Goal: Task Accomplishment & Management: Use online tool/utility

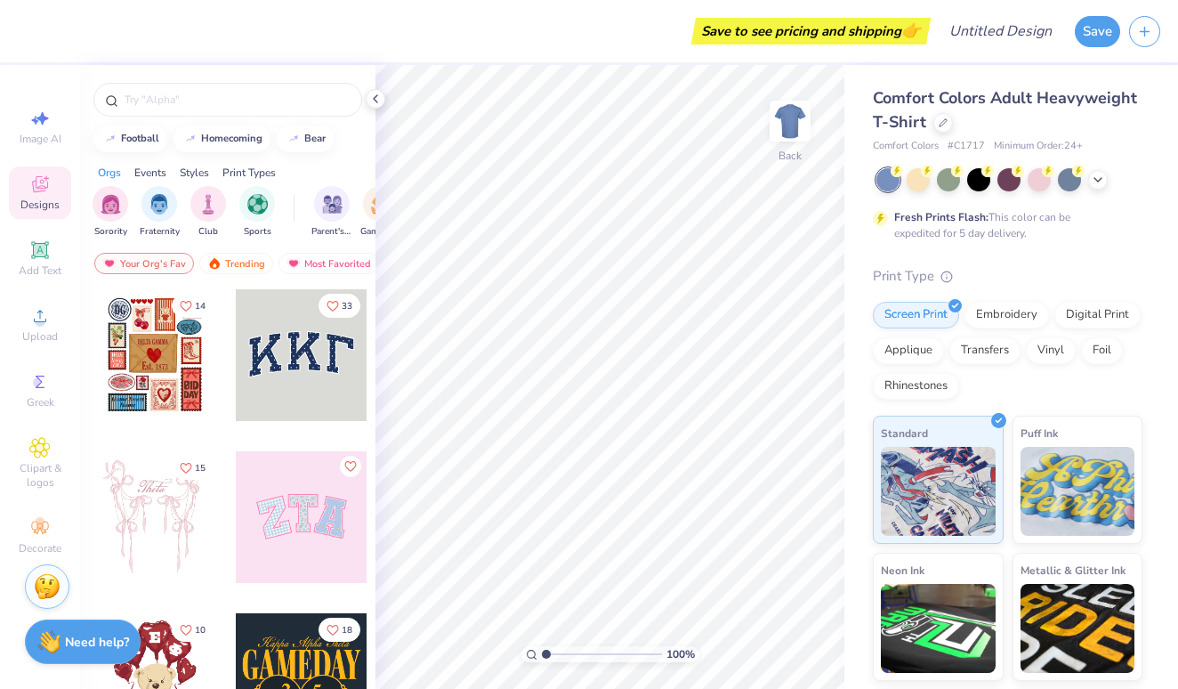
click at [932, 125] on div "Comfort Colors Adult Heavyweight T-Shirt" at bounding box center [1008, 110] width 270 height 48
click at [941, 124] on icon at bounding box center [943, 120] width 7 height 7
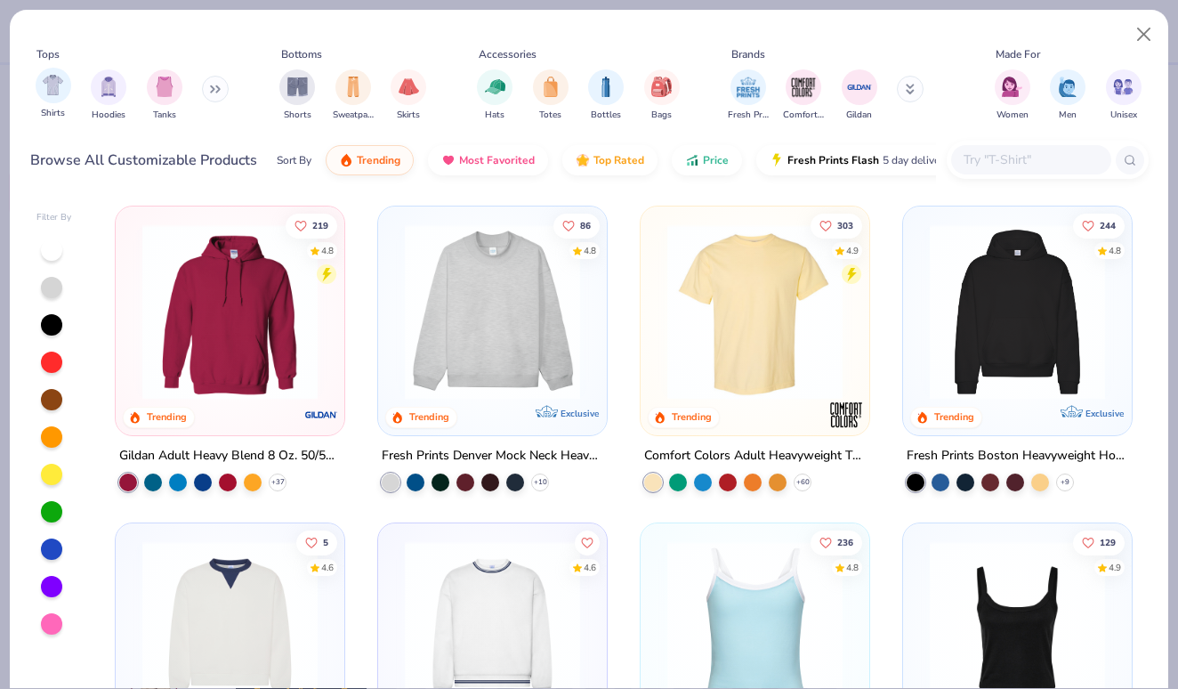
click at [69, 81] on div "Shirts" at bounding box center [54, 94] width 36 height 53
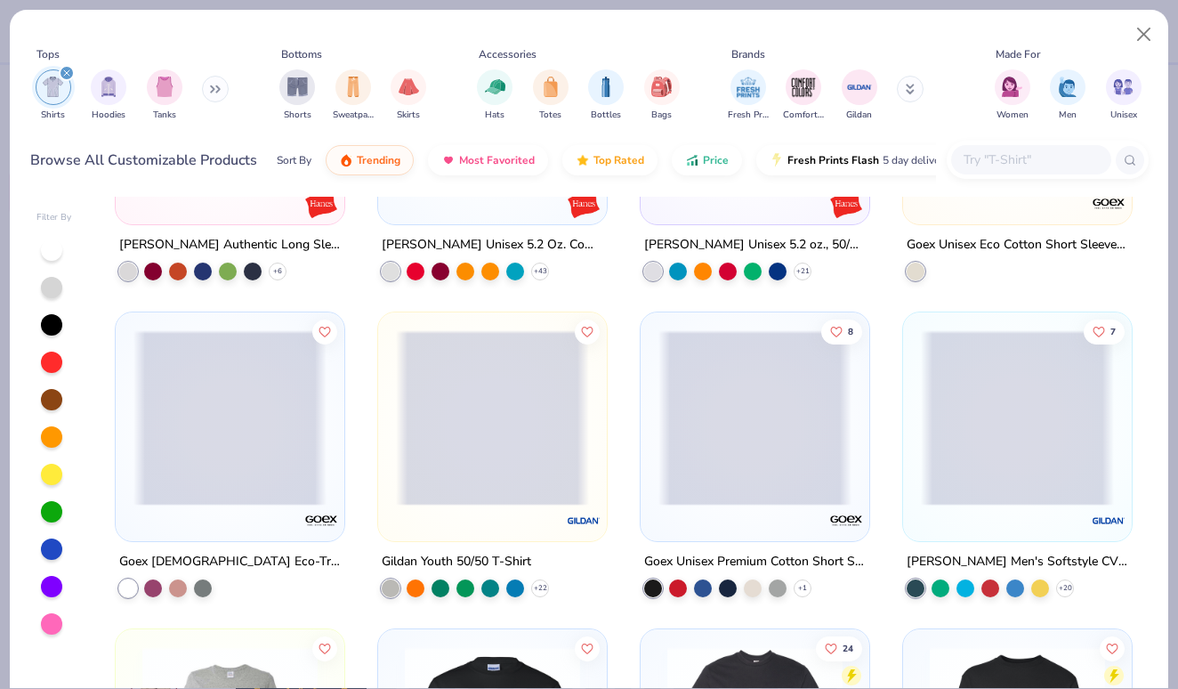
scroll to position [10362, 0]
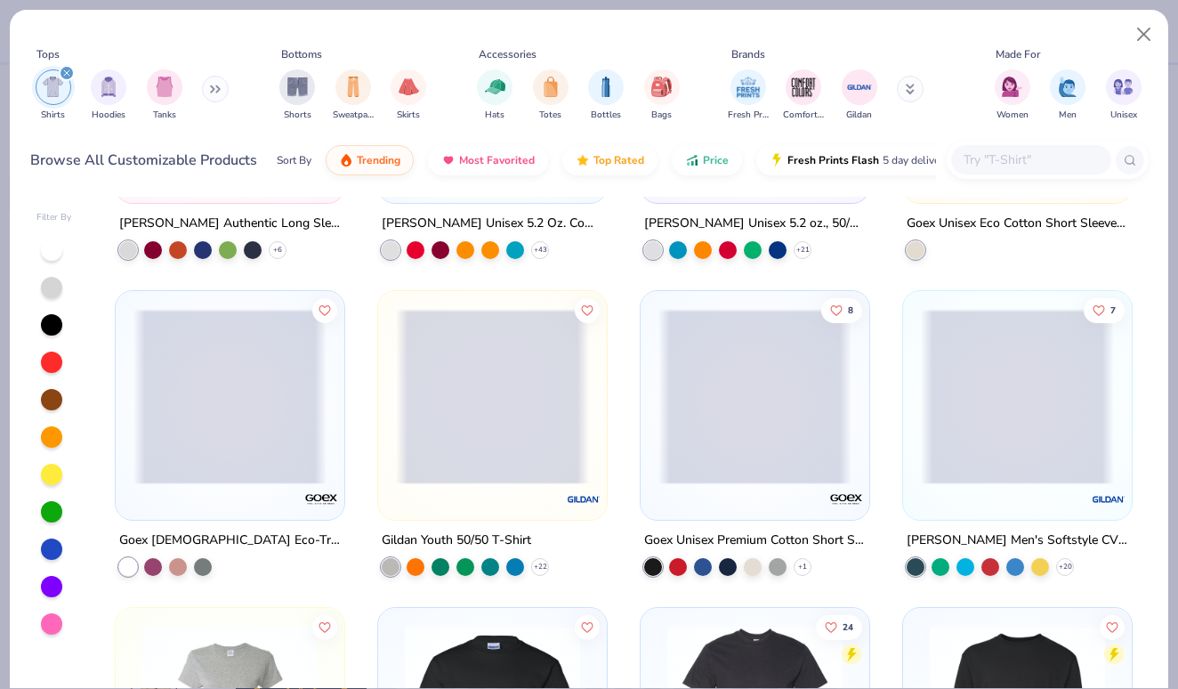
click at [1016, 149] on input "text" at bounding box center [1030, 159] width 137 height 20
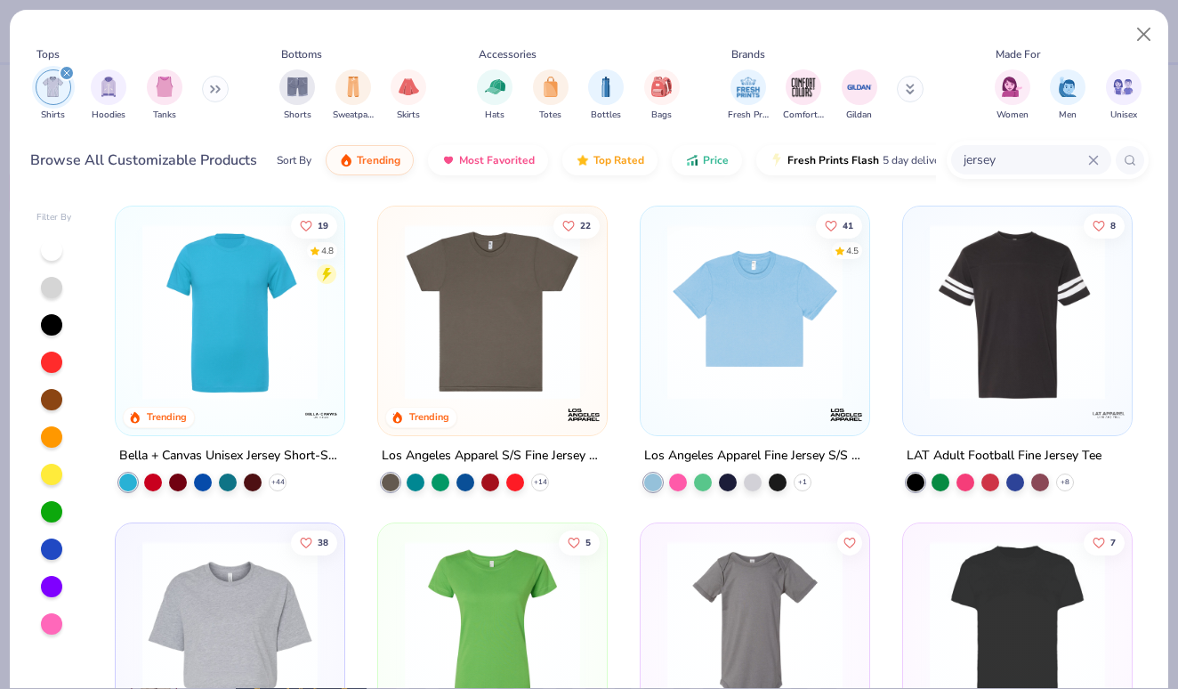
scroll to position [0, 0]
drag, startPoint x: 1012, startPoint y: 127, endPoint x: 925, endPoint y: 135, distance: 86.7
click at [925, 135] on div "Browse All Customizable Products Sort By Trending Most Favorited Top Rated Pric…" at bounding box center [589, 160] width 1119 height 50
type input "mock neck"
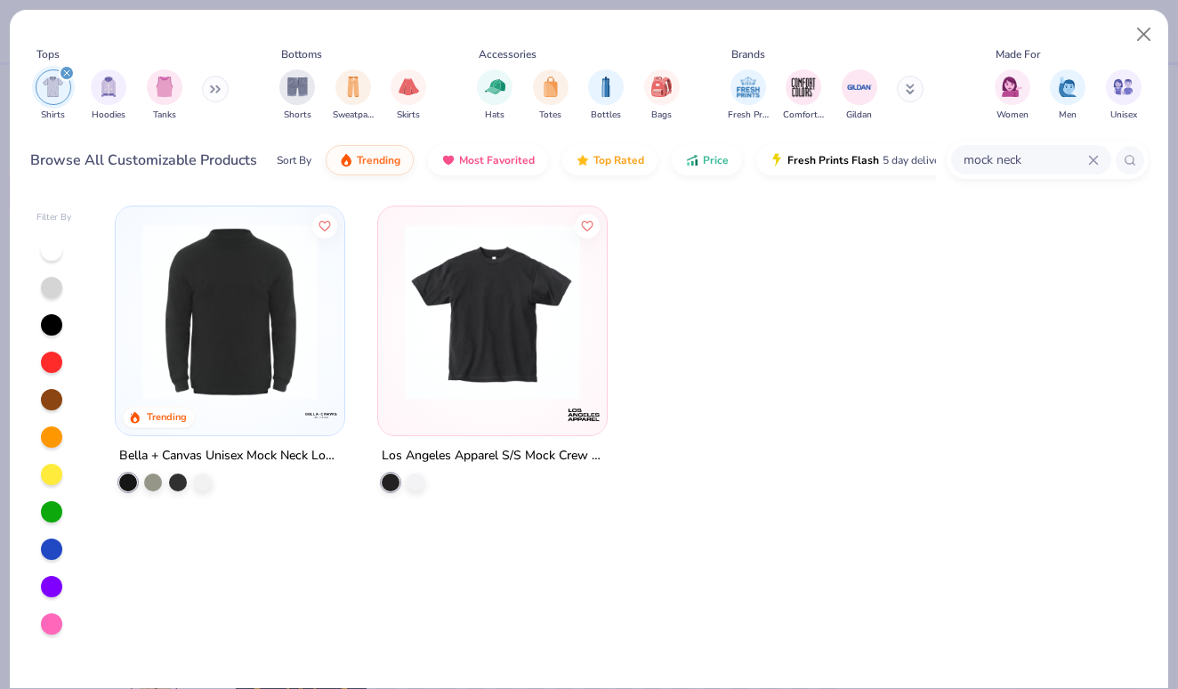
click at [301, 329] on img at bounding box center [229, 311] width 193 height 175
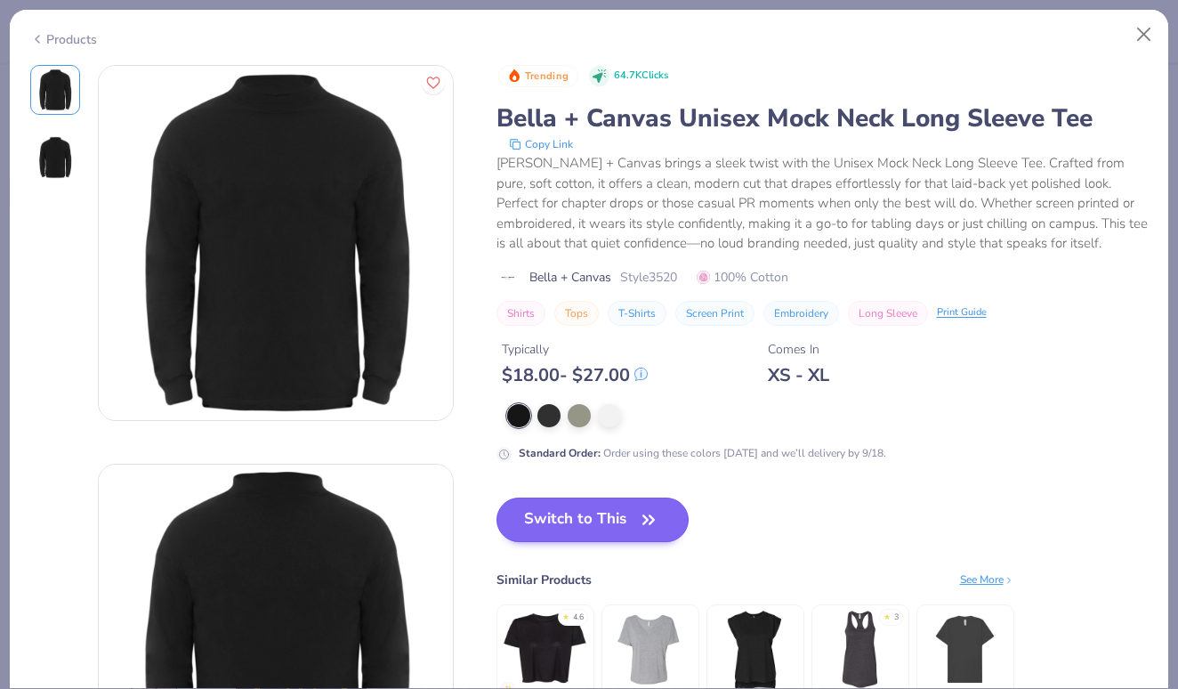
click at [590, 513] on button "Switch to This" at bounding box center [593, 519] width 193 height 44
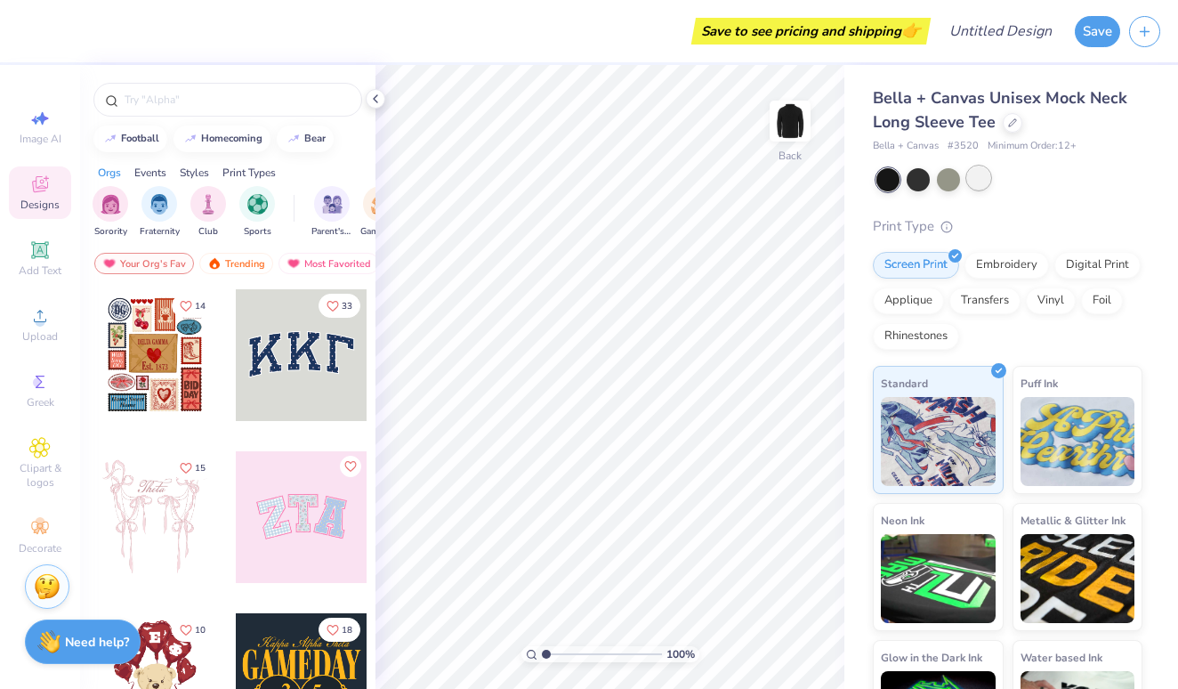
click at [982, 172] on div at bounding box center [978, 177] width 23 height 23
click at [926, 173] on div at bounding box center [918, 177] width 23 height 23
click at [937, 175] on div at bounding box center [948, 177] width 23 height 23
click at [878, 183] on div at bounding box center [888, 179] width 23 height 23
click at [967, 176] on div at bounding box center [978, 177] width 23 height 23
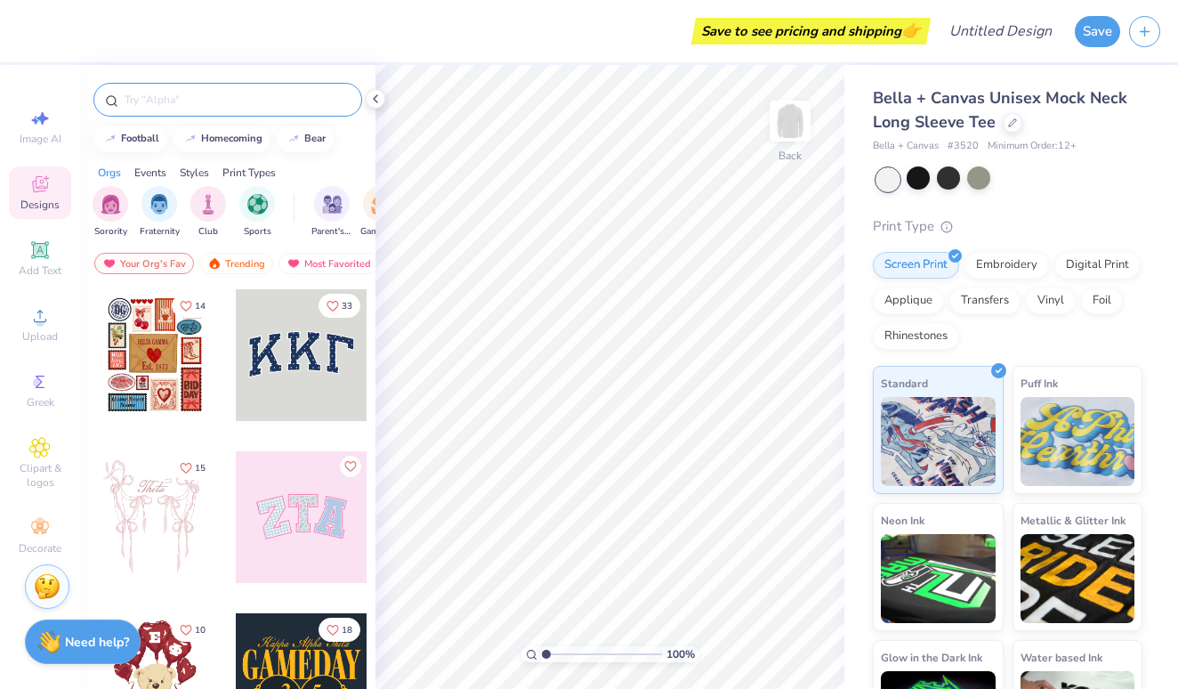
click at [210, 101] on input "text" at bounding box center [237, 100] width 228 height 18
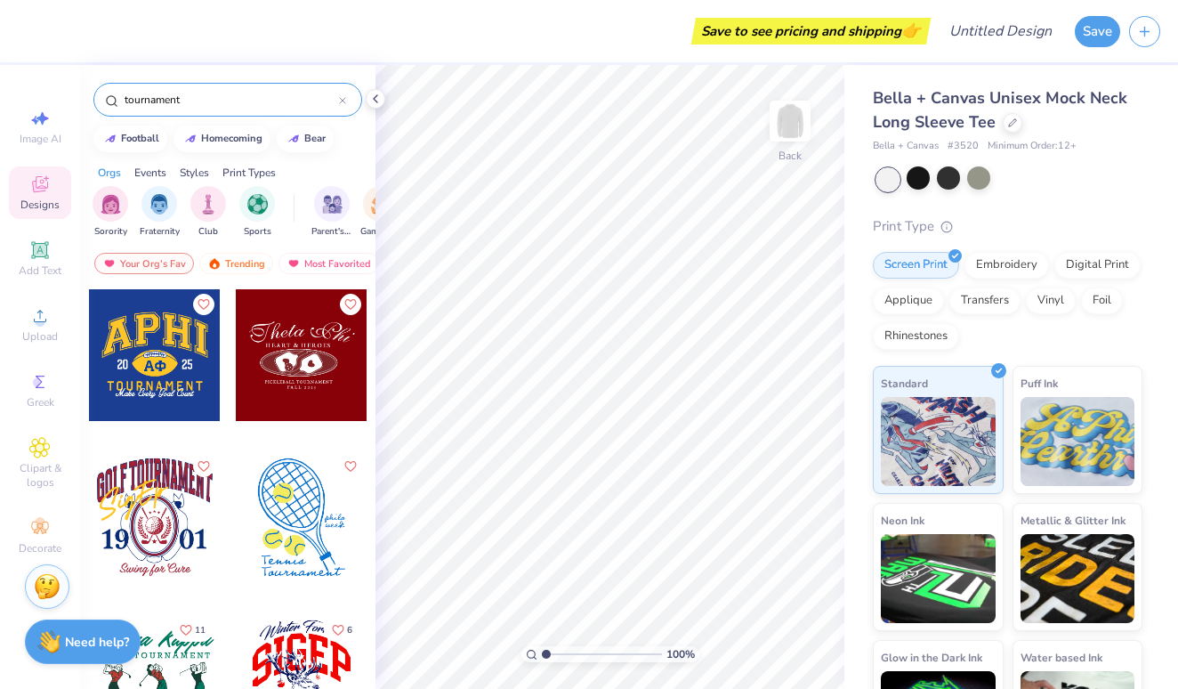
drag, startPoint x: 217, startPoint y: 101, endPoint x: 101, endPoint y: 99, distance: 115.7
click at [101, 99] on div "tournament" at bounding box center [227, 100] width 269 height 34
type input "sports"
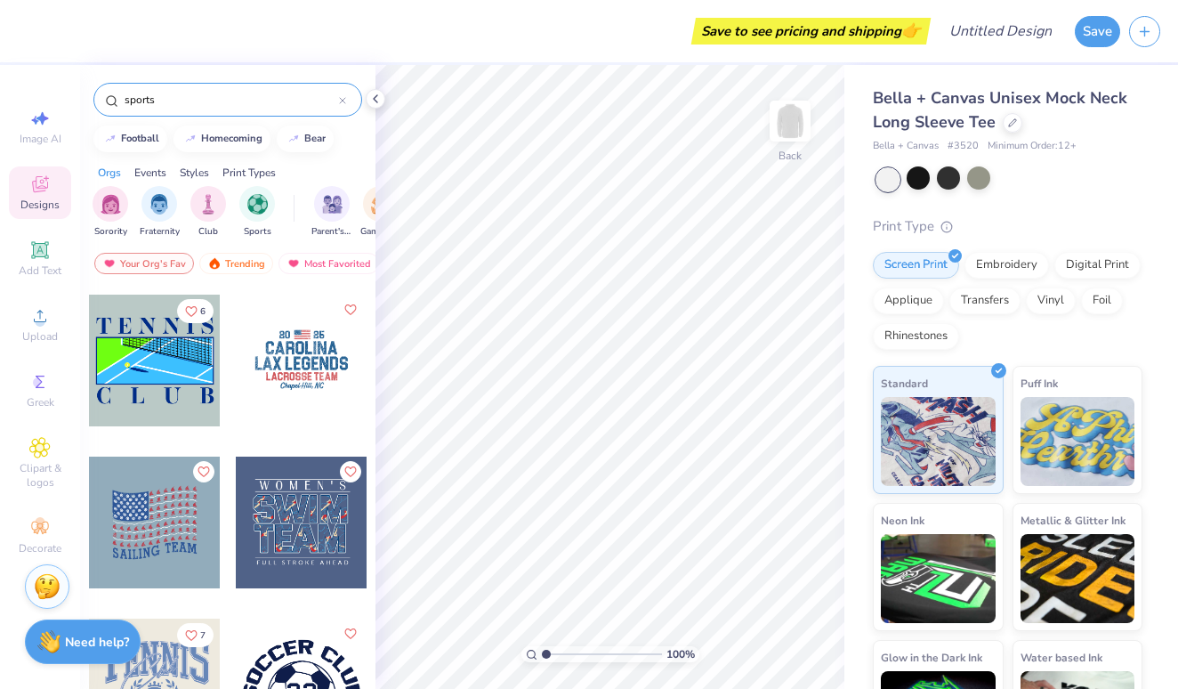
scroll to position [1937, 0]
click at [184, 400] on div at bounding box center [155, 361] width 132 height 132
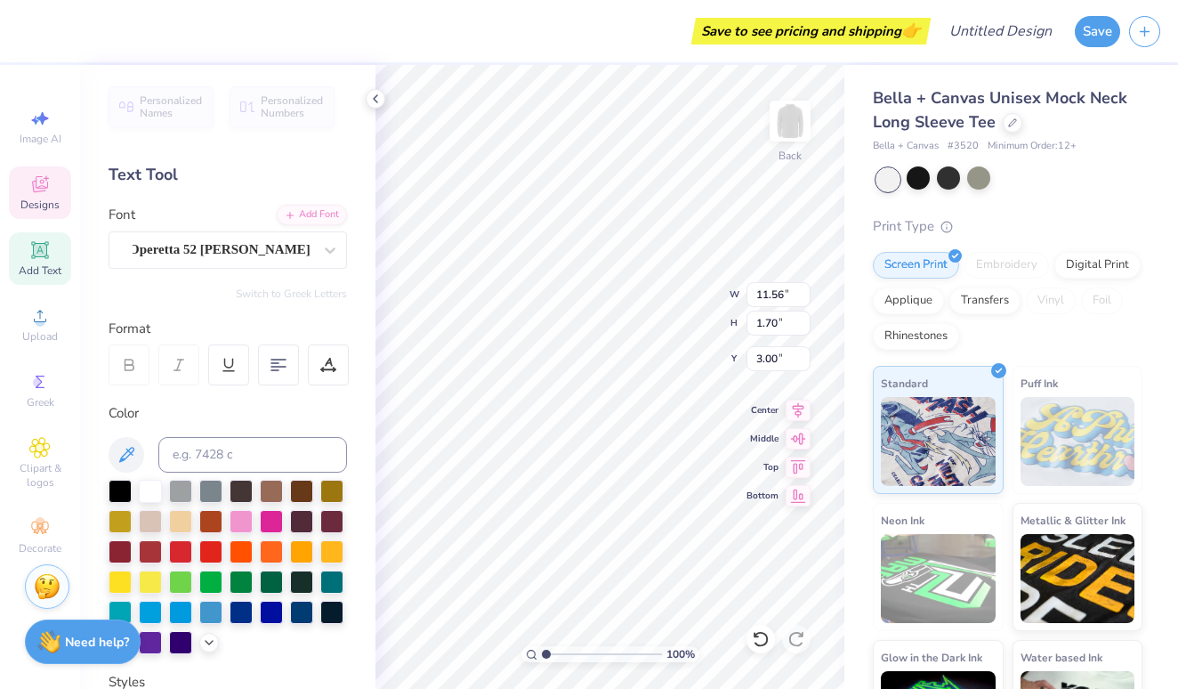
scroll to position [0, 3]
type textarea "T H E T A"
type input "11.53"
type input "9.89"
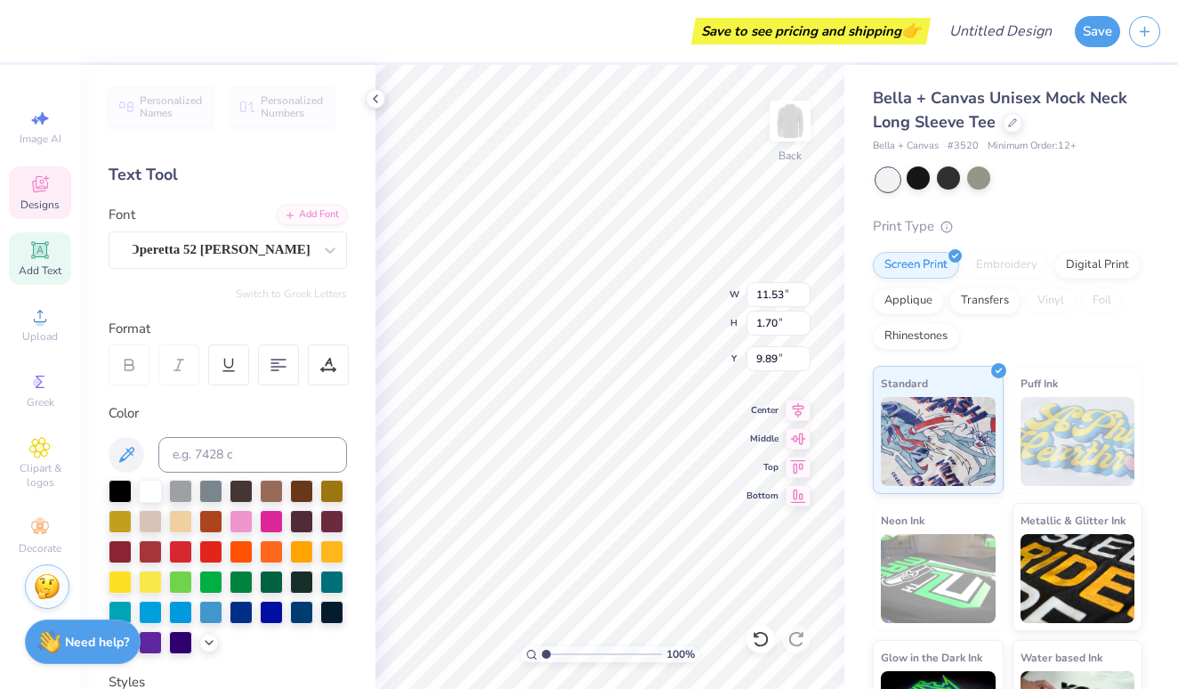
type textarea "C"
type textarea "pickleball"
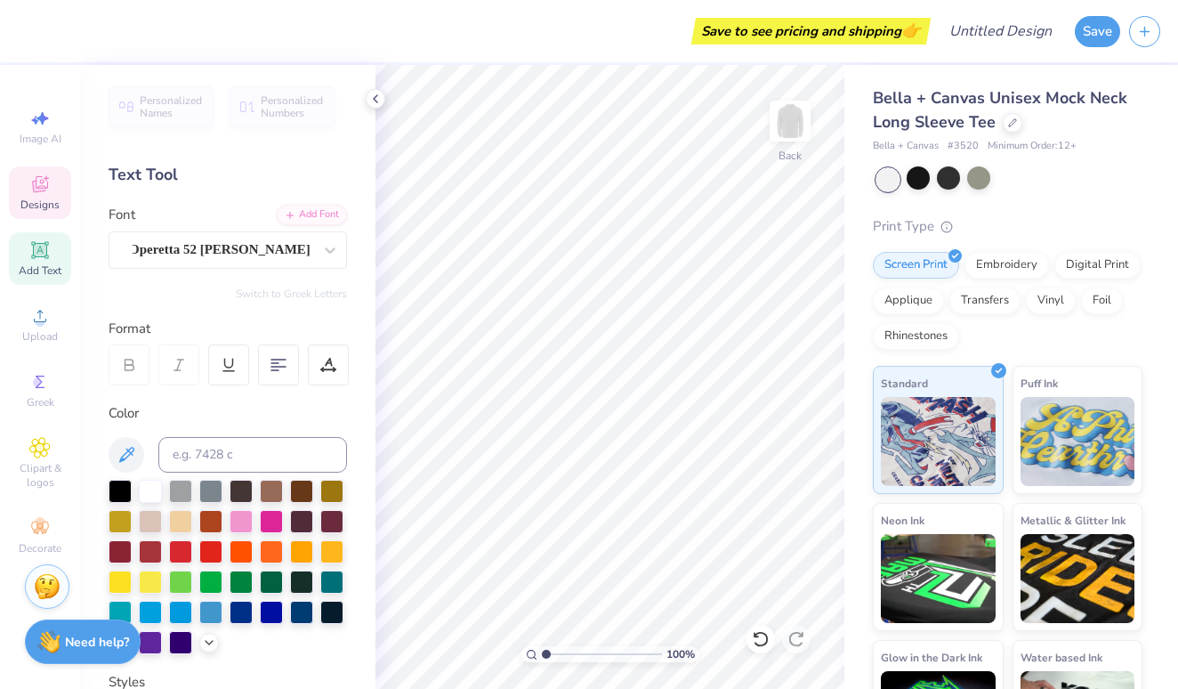
click at [29, 198] on span "Designs" at bounding box center [39, 205] width 39 height 14
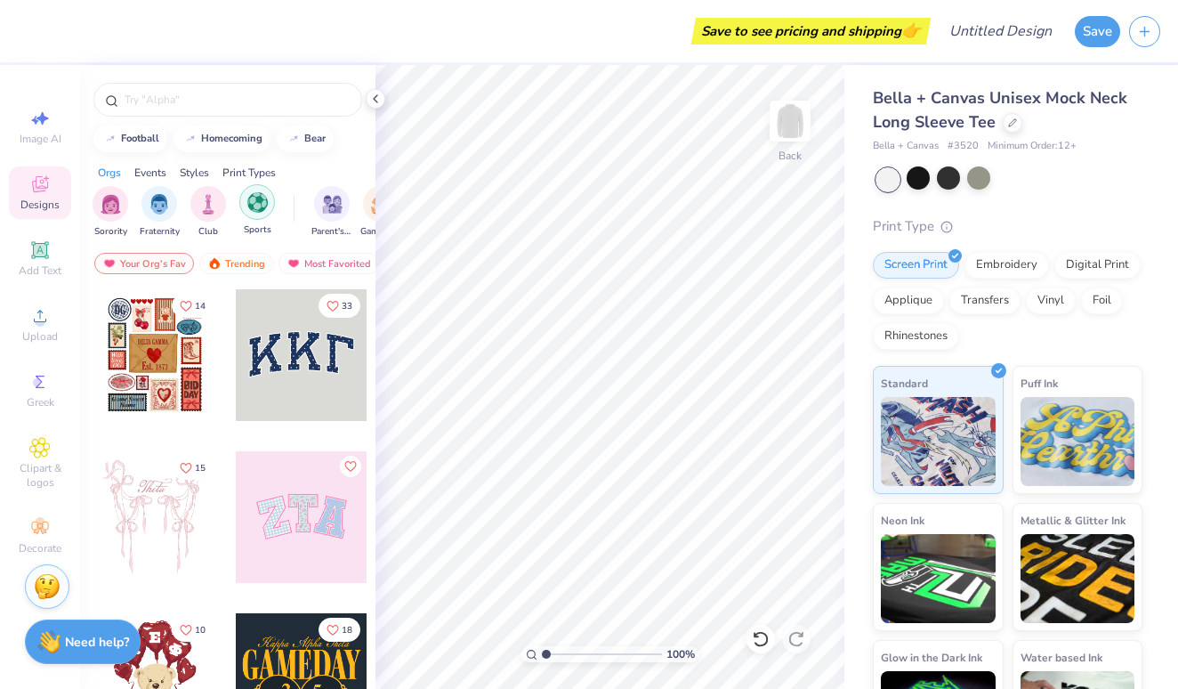
click at [263, 206] on img "filter for Sports" at bounding box center [257, 202] width 20 height 20
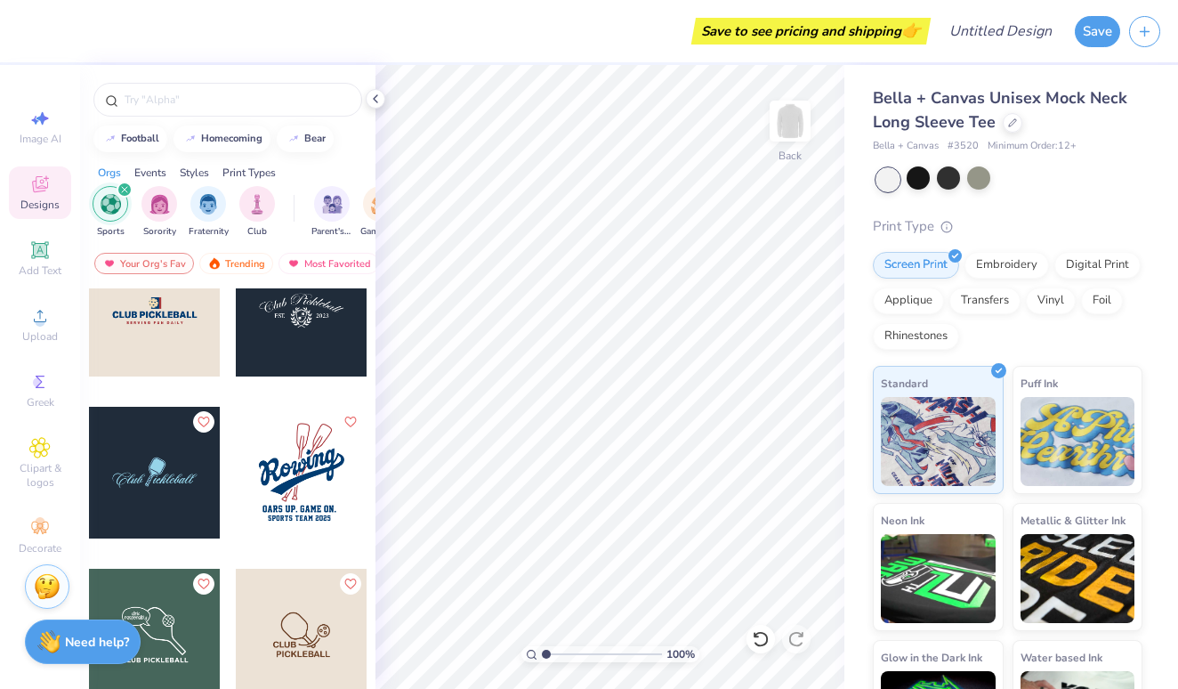
scroll to position [1830, 0]
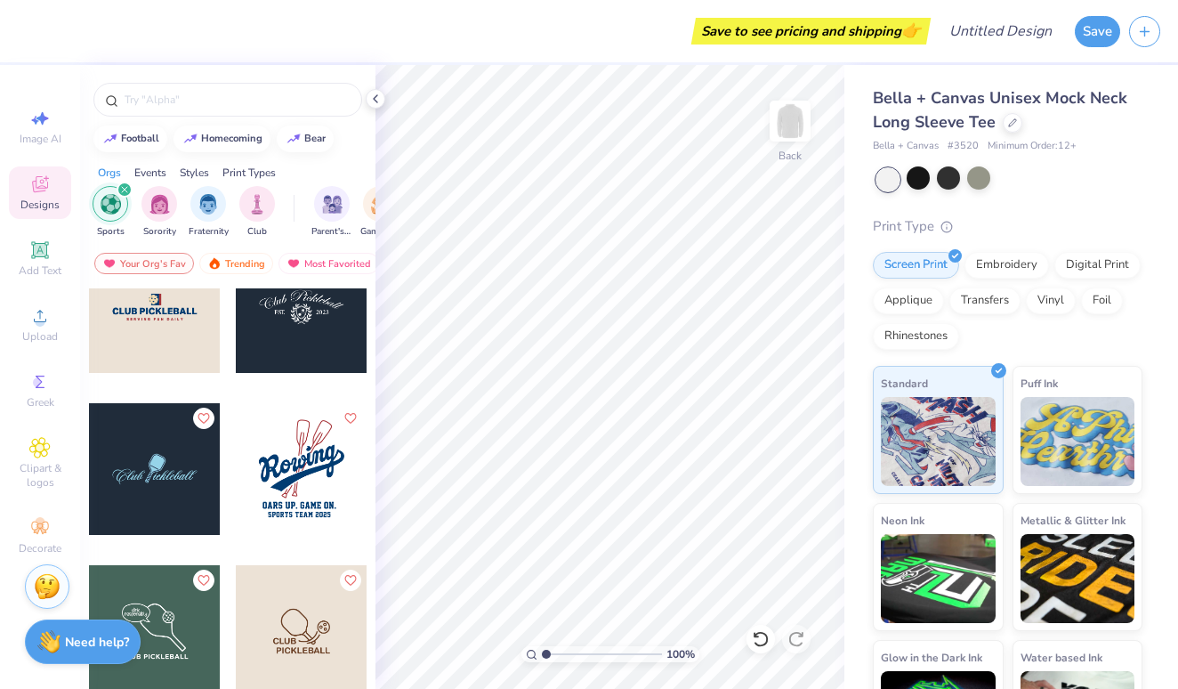
click at [187, 342] on div at bounding box center [155, 307] width 132 height 132
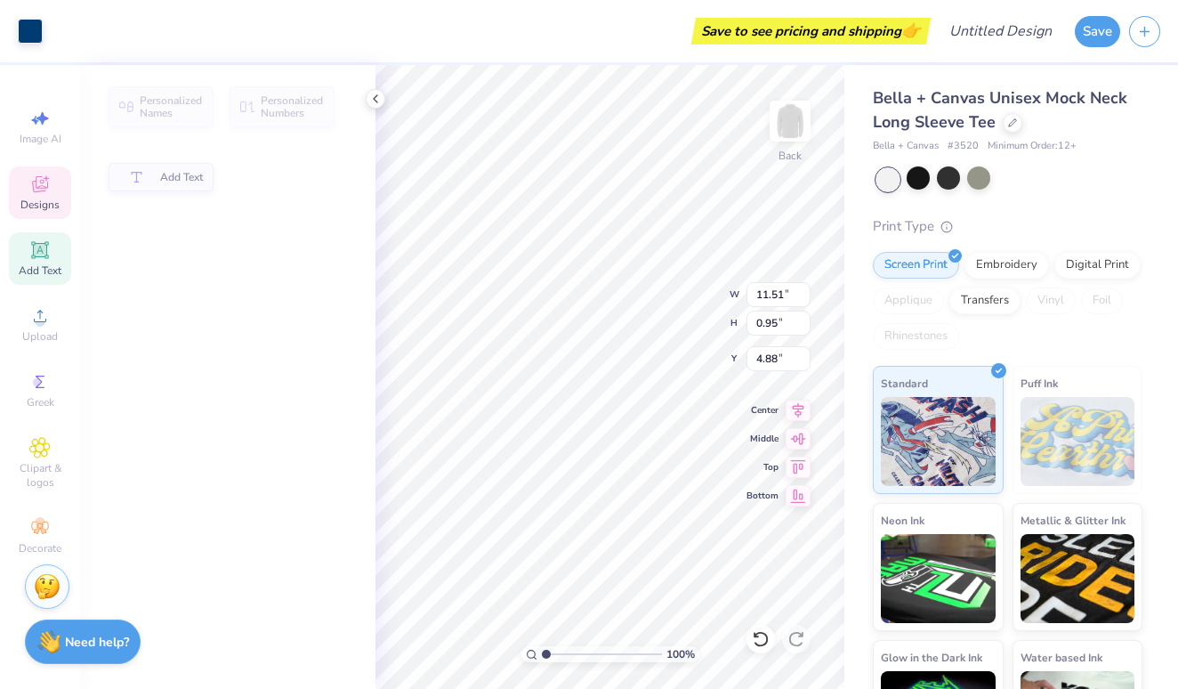
type input "0.95"
type input "4.88"
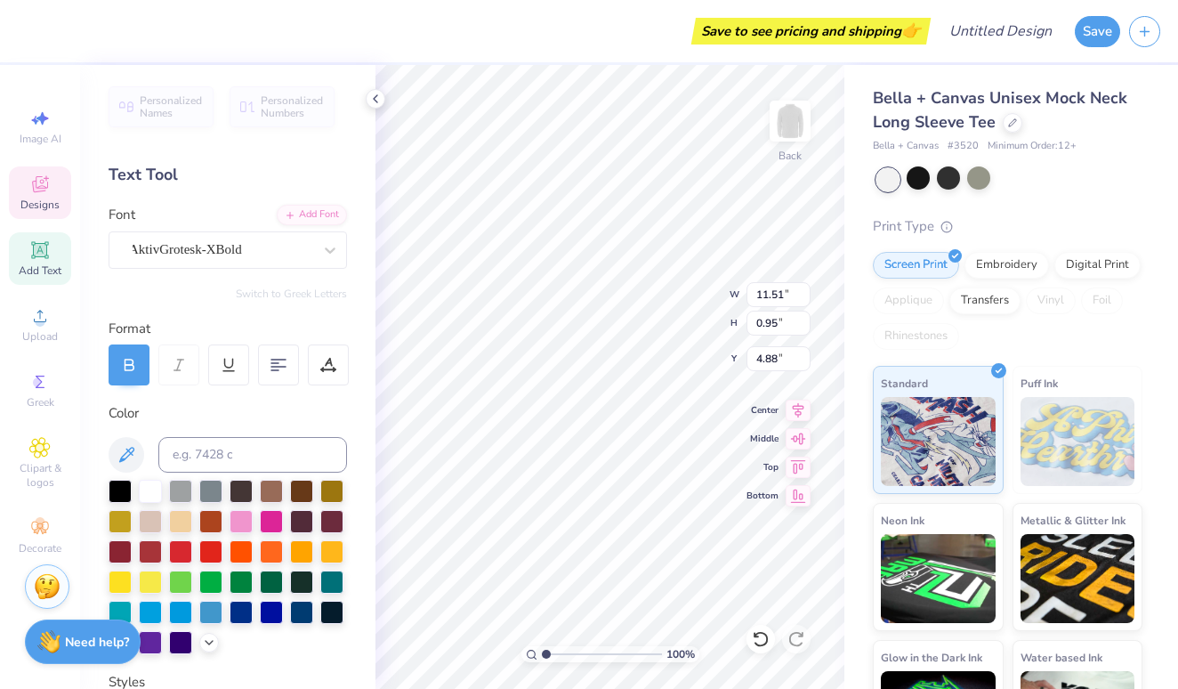
scroll to position [0, 6]
type textarea "THETA PICKLEBALL"
type textarea "BENEFITING CASA & THE THETA FOUNDATION"
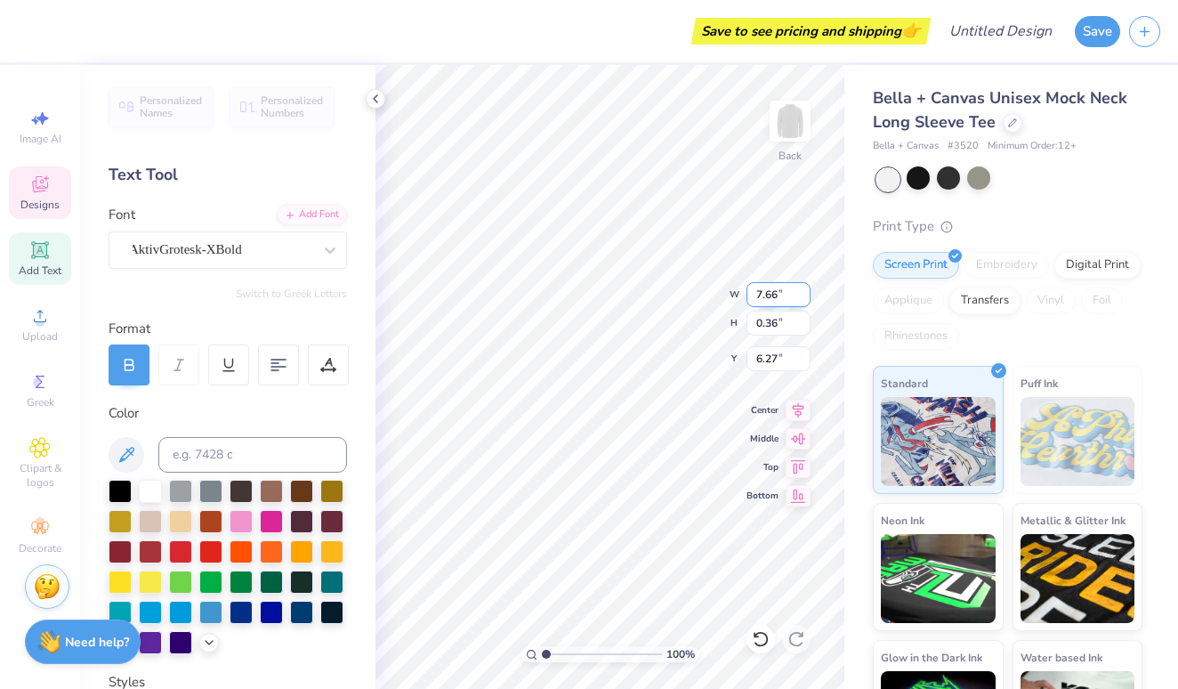
click at [804, 296] on input "7.66" at bounding box center [779, 294] width 64 height 25
type input "7.65"
type input "0.28"
type input "6.31"
click at [804, 296] on input "7.65" at bounding box center [779, 294] width 64 height 25
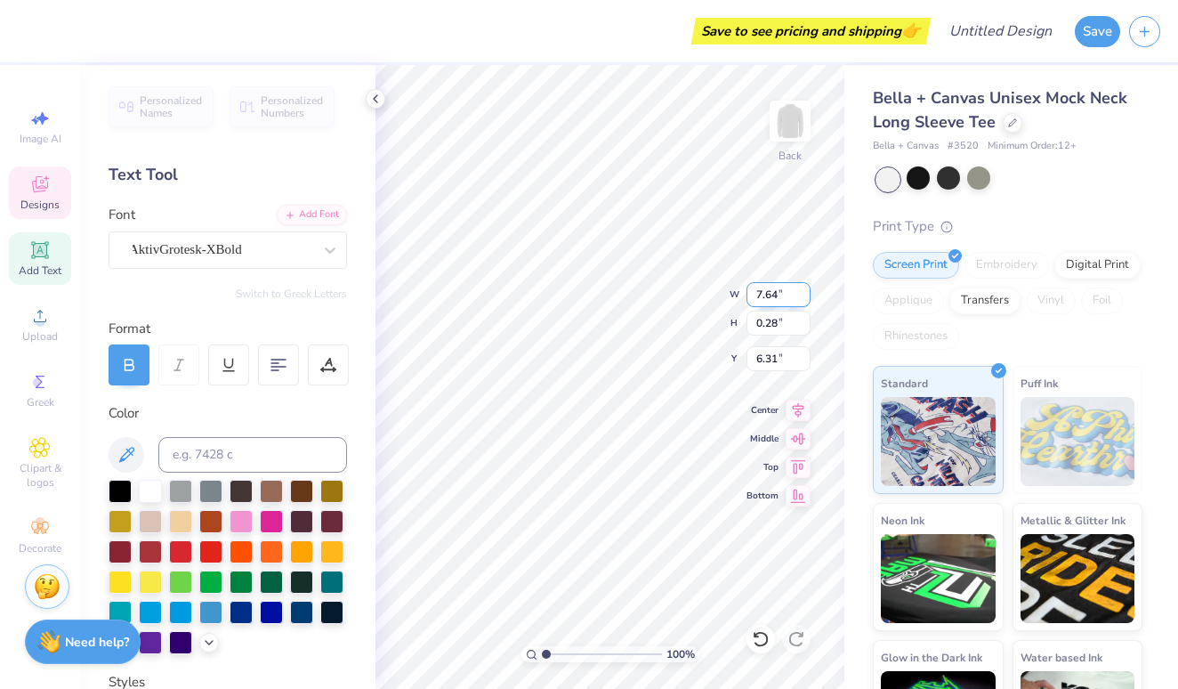
click at [804, 298] on input "7.64" at bounding box center [779, 294] width 64 height 25
click at [804, 298] on input "7.63" at bounding box center [779, 294] width 64 height 25
type input "7.62"
click at [804, 297] on input "7.62" at bounding box center [779, 294] width 64 height 25
type input "12.56"
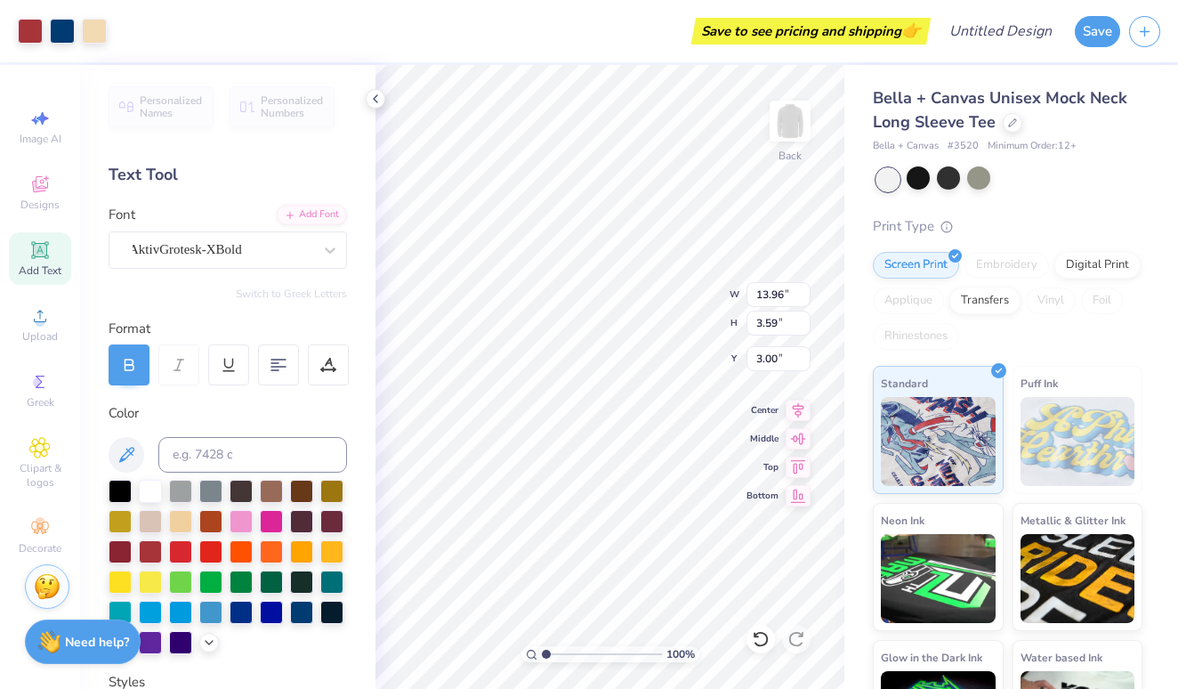
type input "3.23"
type input "3.36"
click at [847, 239] on div "Bella + Canvas Unisex Mock Neck Long Sleeve Tee Bella + Canvas # 3520 Minimum O…" at bounding box center [1011, 416] width 334 height 703
type input "4.31"
click at [862, 220] on div "Bella + Canvas Unisex Mock Neck Long Sleeve Tee Bella + Canvas # 3520 Minimum O…" at bounding box center [1011, 416] width 334 height 703
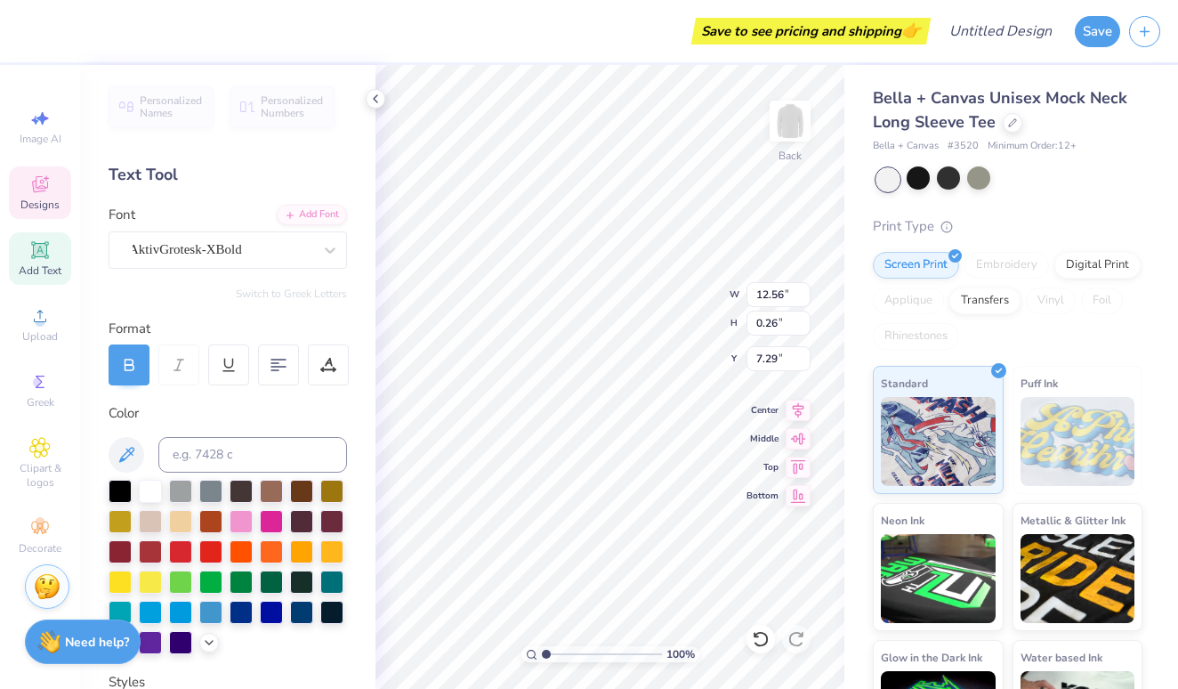
scroll to position [0, 18]
click at [44, 266] on span "Add Text" at bounding box center [40, 270] width 43 height 14
type input "6.11"
type input "1.77"
type input "12.61"
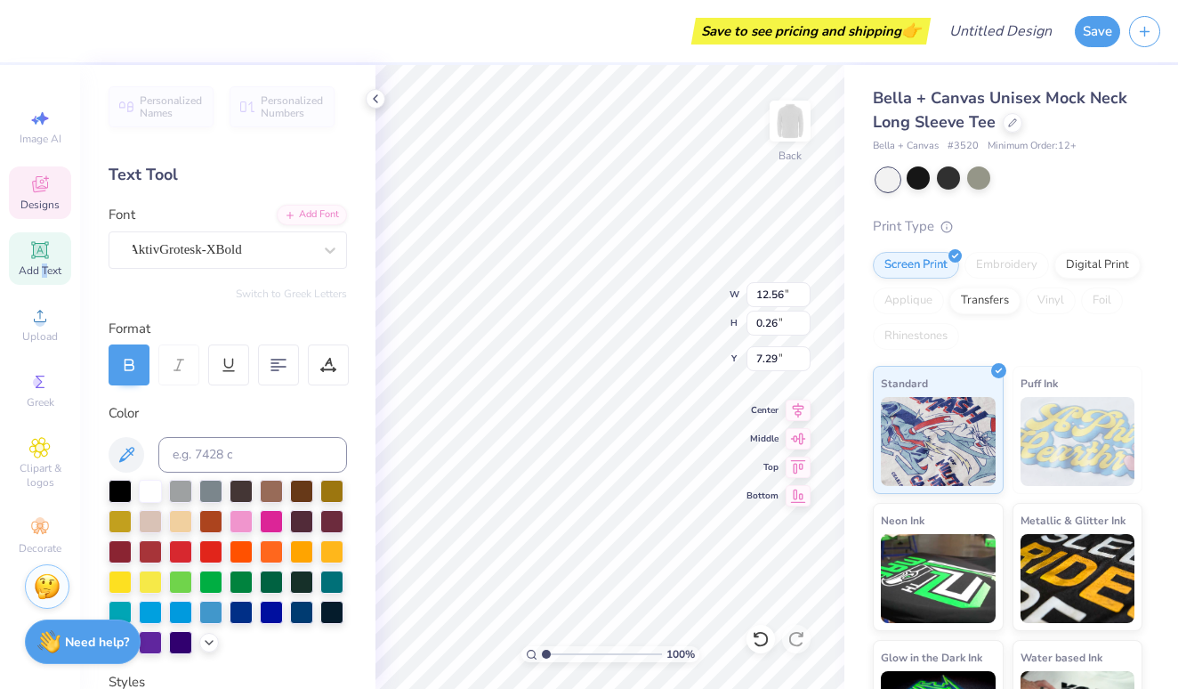
scroll to position [0, 0]
click at [321, 372] on div at bounding box center [328, 364] width 41 height 41
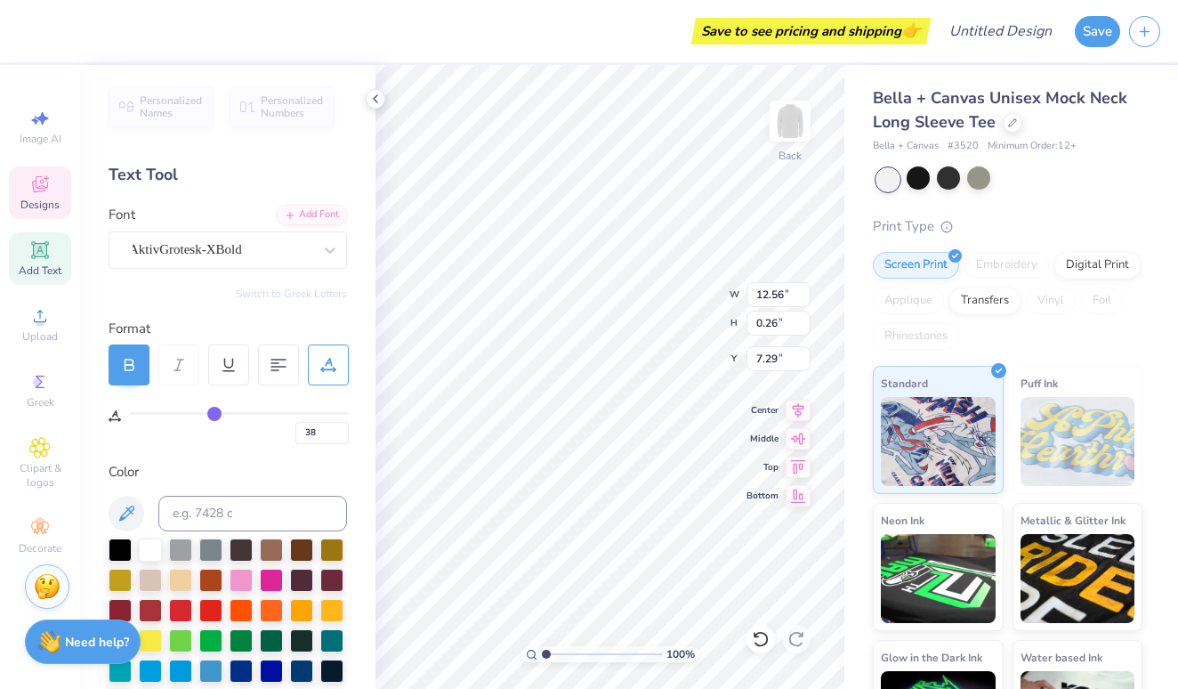
type input "39"
type input "38"
type input "37"
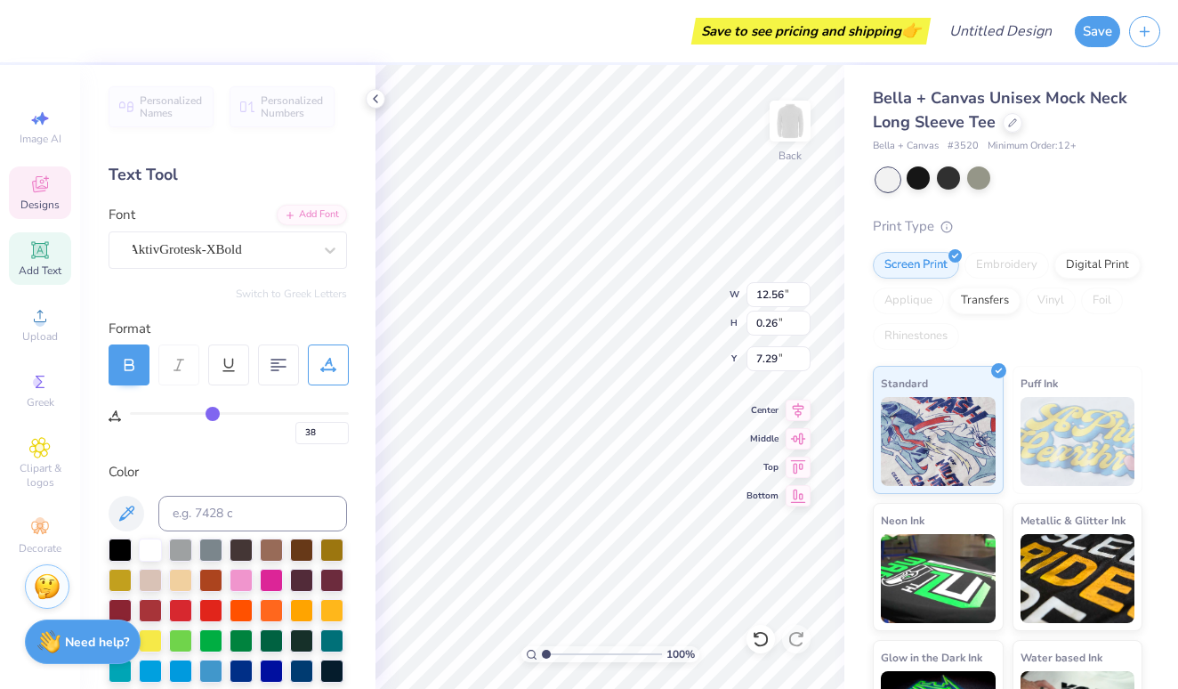
type input "37"
type input "36"
type input "35"
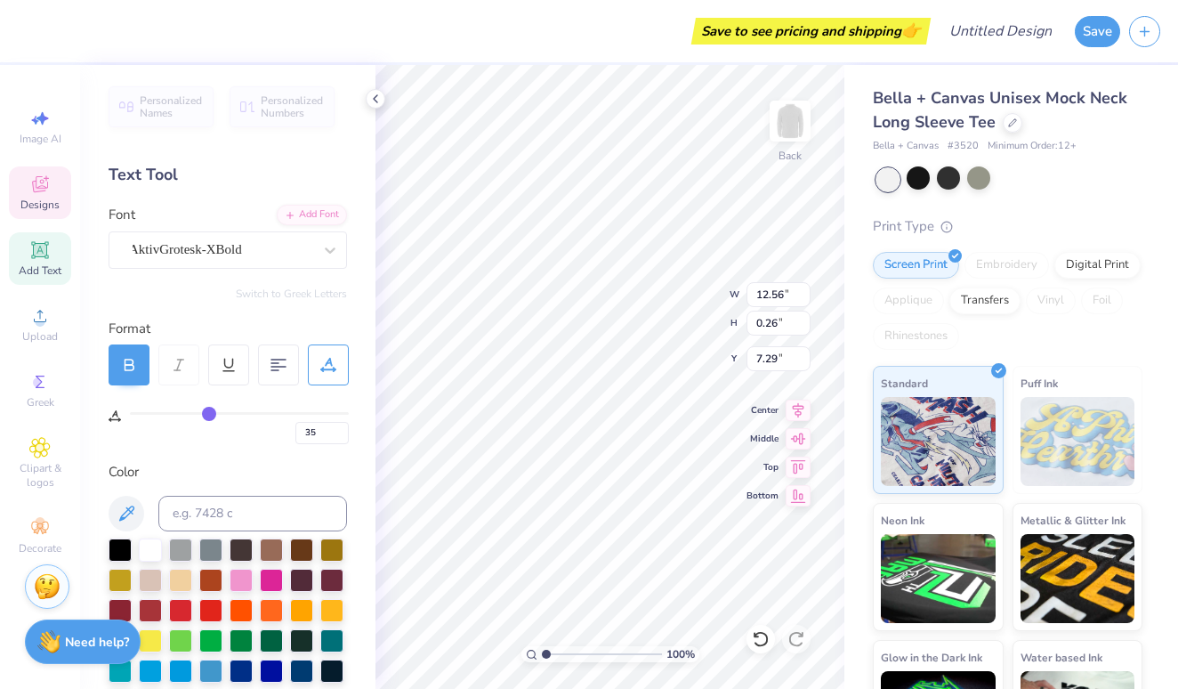
type input "34"
type input "33"
type input "32"
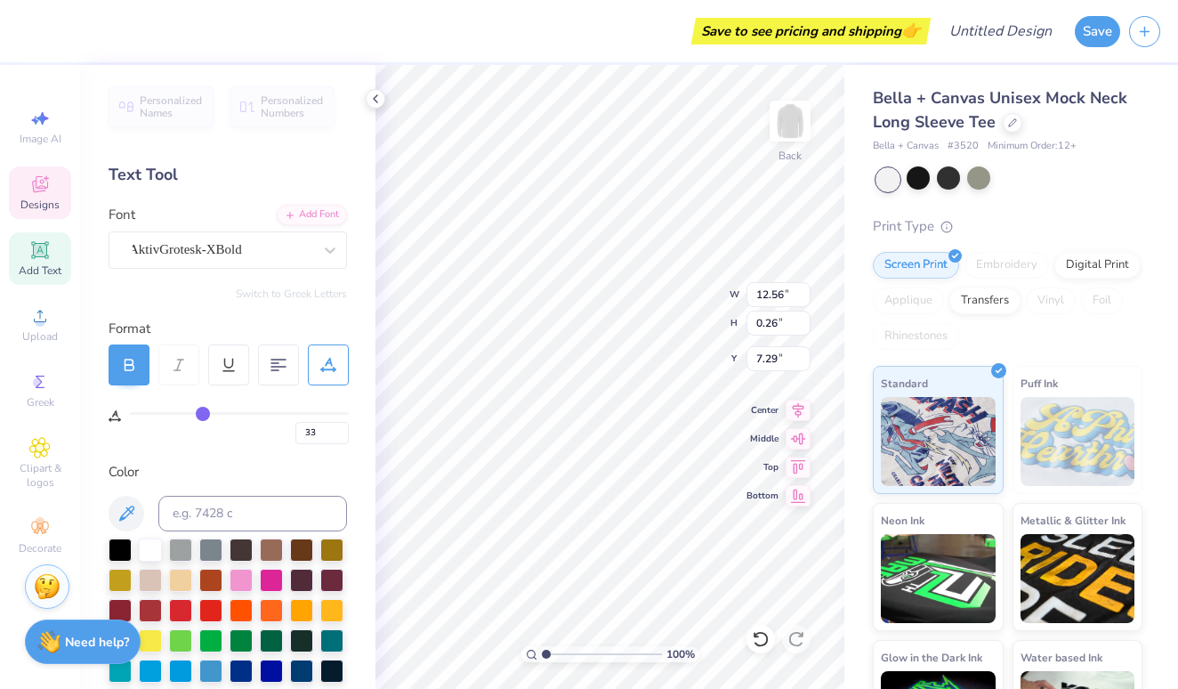
type input "32"
type input "31"
type input "30"
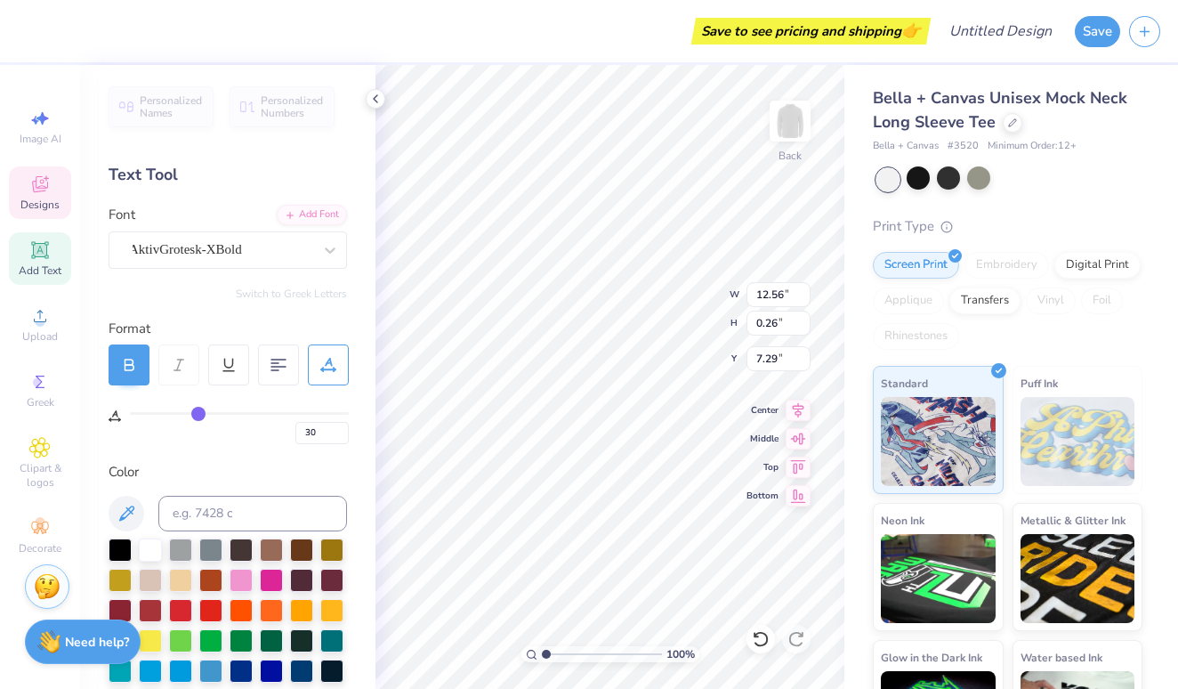
type input "29"
type input "28"
type input "27"
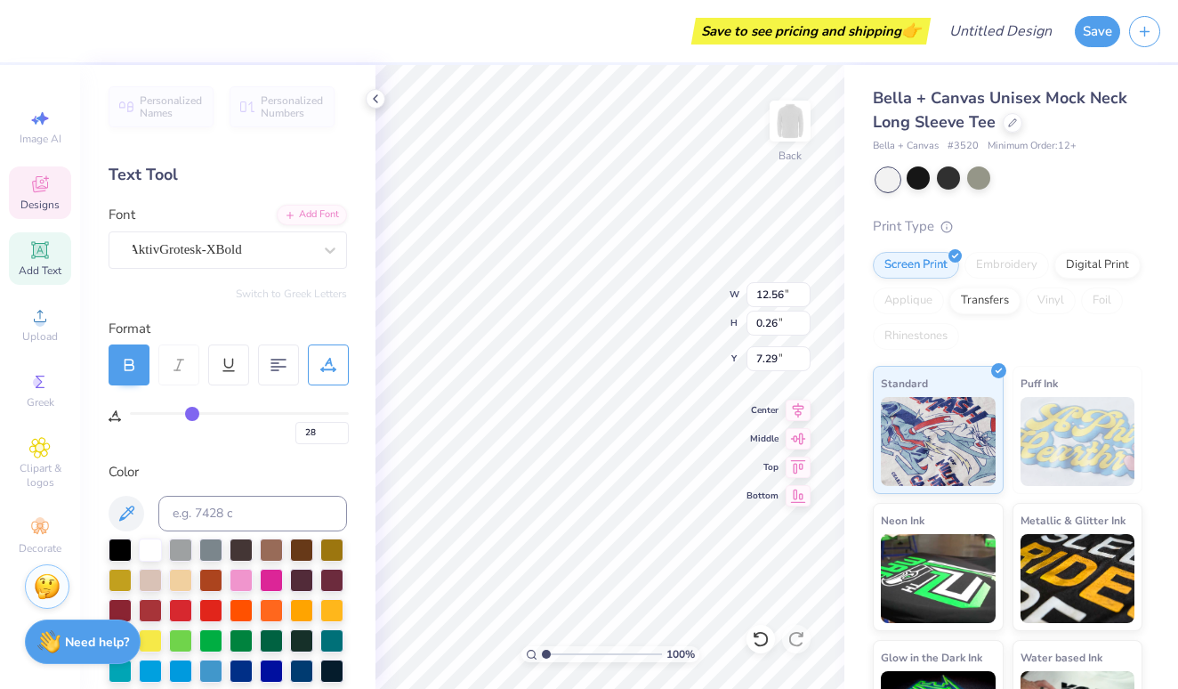
type input "27"
type input "26"
type input "25"
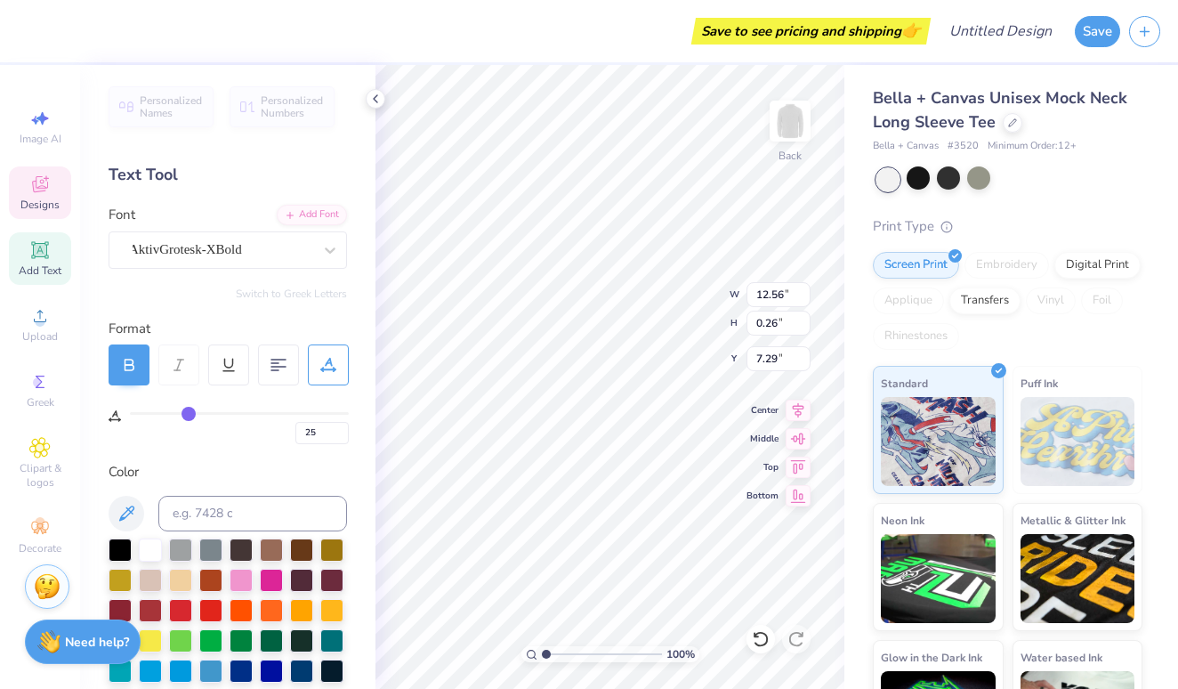
drag, startPoint x: 217, startPoint y: 414, endPoint x: 188, endPoint y: 407, distance: 30.2
type input "25"
click at [188, 412] on input "range" at bounding box center [239, 413] width 219 height 3
type input "10.92"
type input "26"
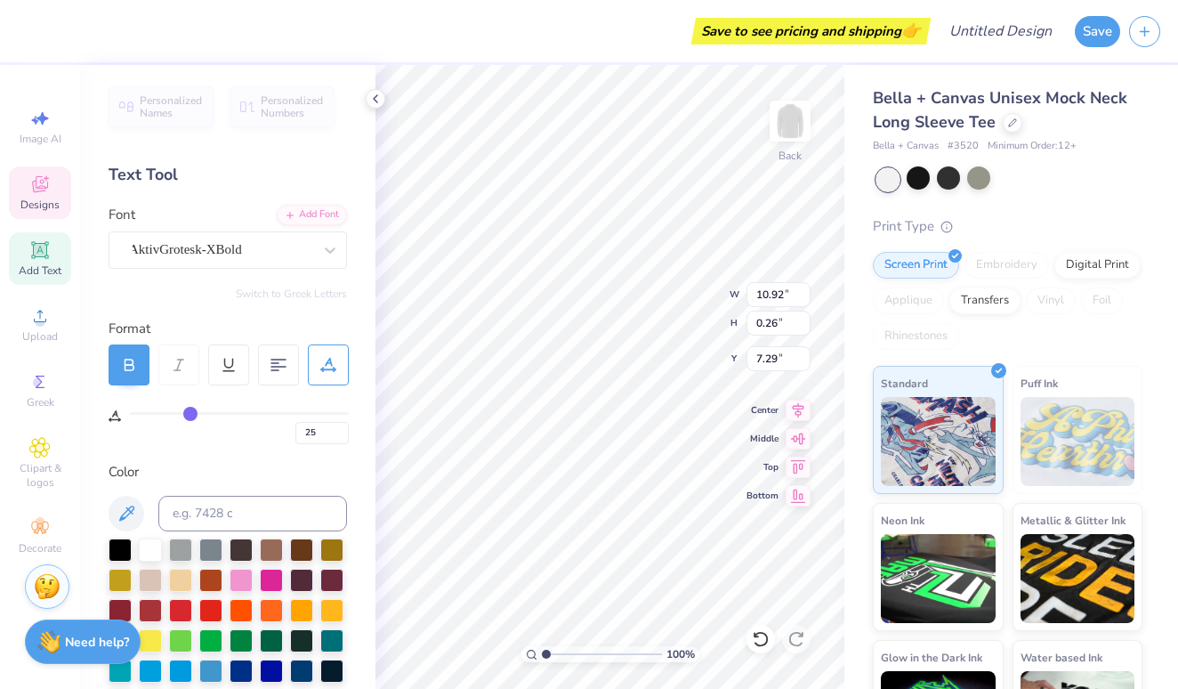
type input "26"
type input "15"
type input "16"
type input "11.04"
type input "14"
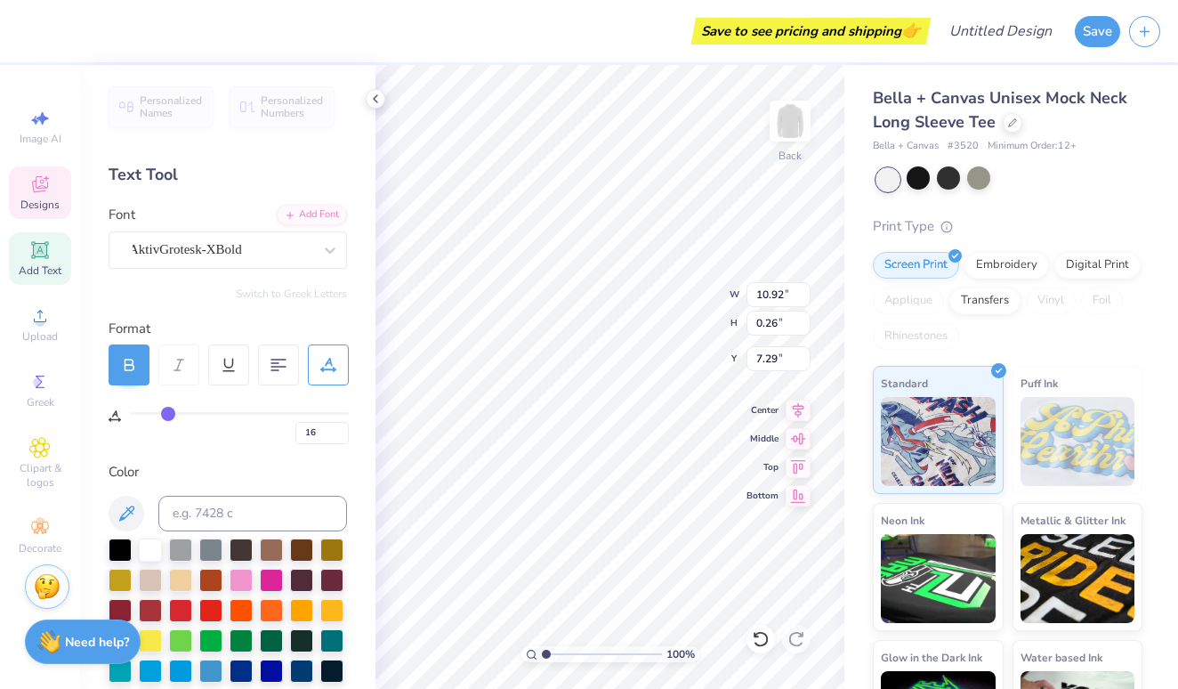
type input "14"
drag, startPoint x: 190, startPoint y: 412, endPoint x: 166, endPoint y: 408, distance: 24.3
type input "14"
click at [166, 412] on input "range" at bounding box center [239, 413] width 219 height 3
type input "9.53"
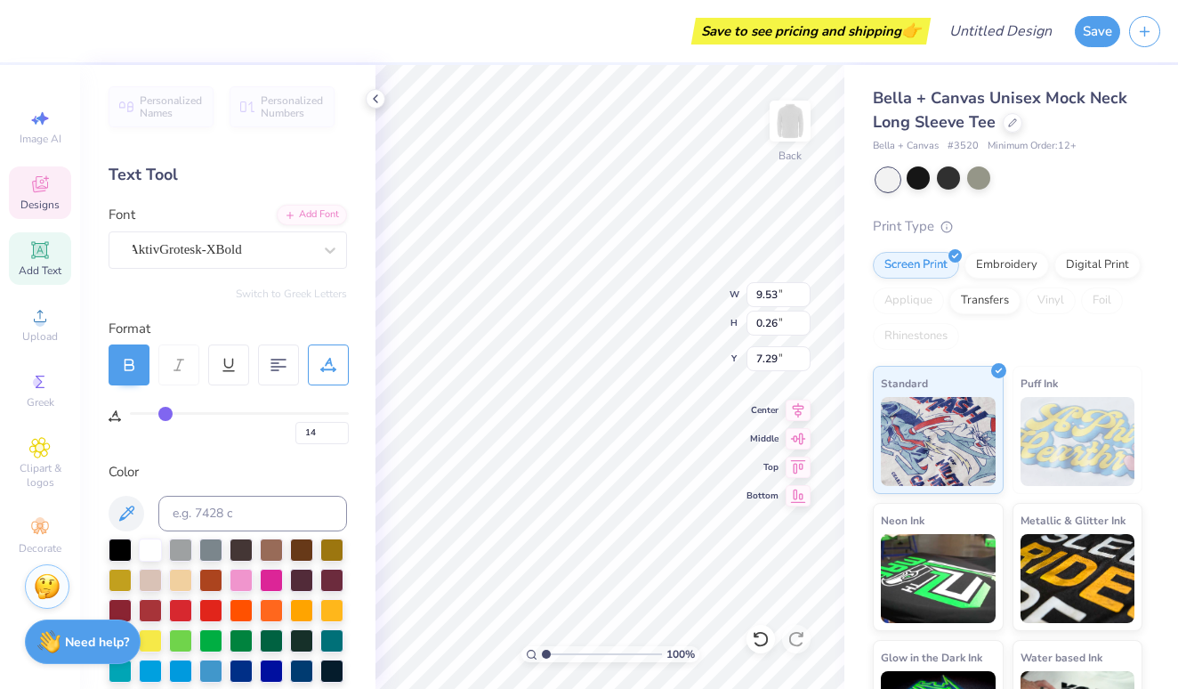
type input "11.18"
type input "0.85"
type input "6.00"
type input "0"
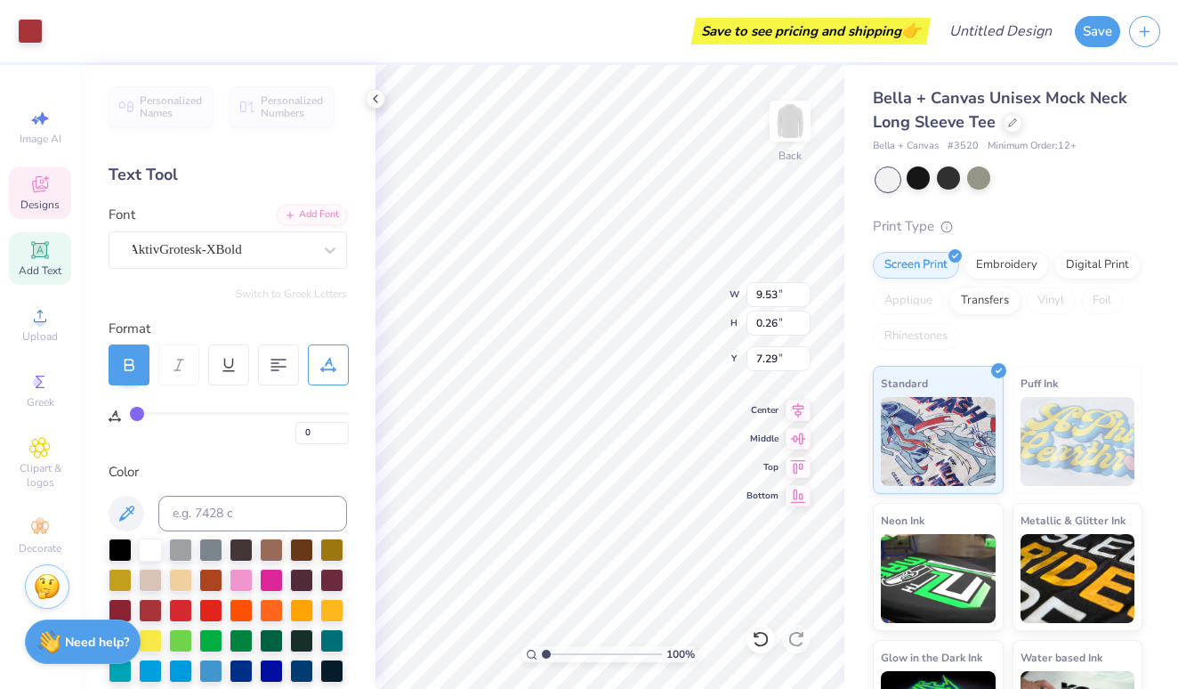
type input "14"
click at [774, 299] on input "9.53" at bounding box center [779, 294] width 64 height 25
click at [778, 295] on input "9.53" at bounding box center [779, 294] width 64 height 25
type input "9"
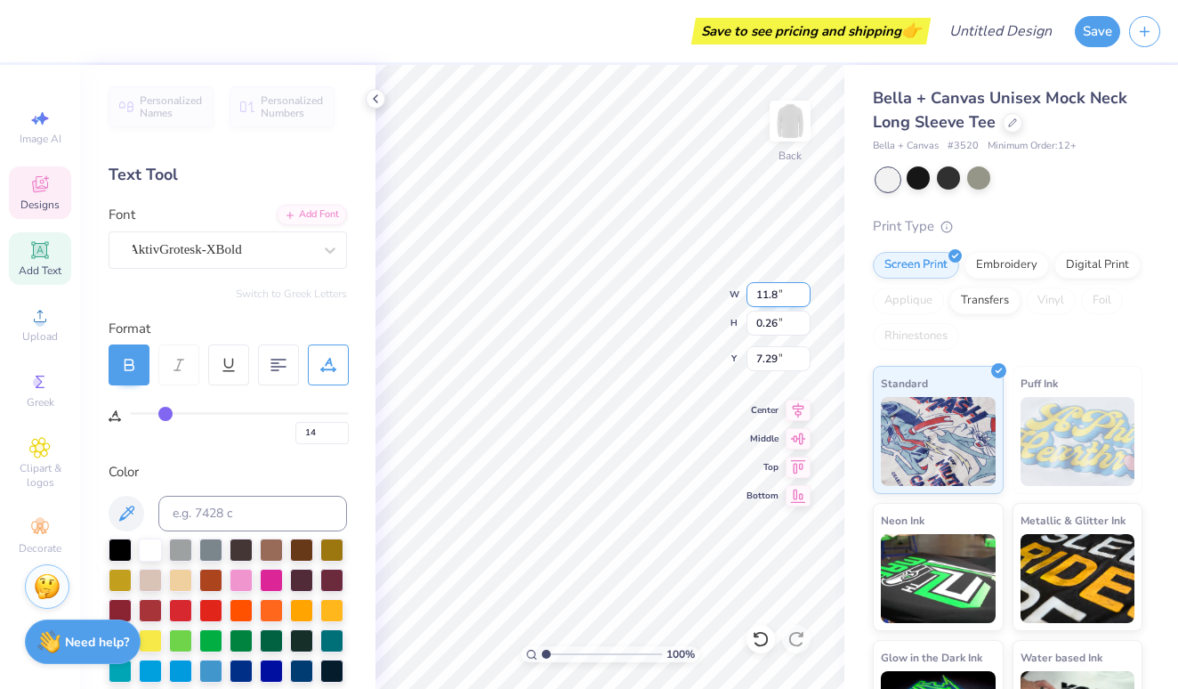
type input "11.80"
type input "0.32"
type input "7.26"
type input "0"
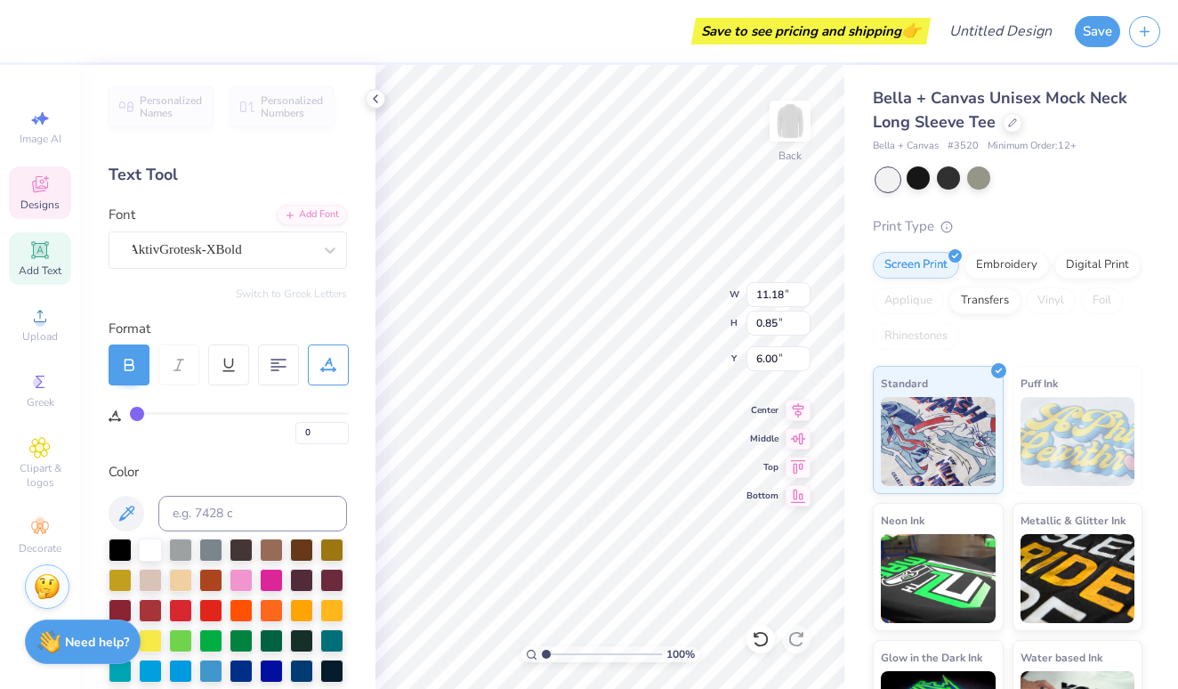
type input "14"
type input "11.80"
type input "0.32"
type input "7.26"
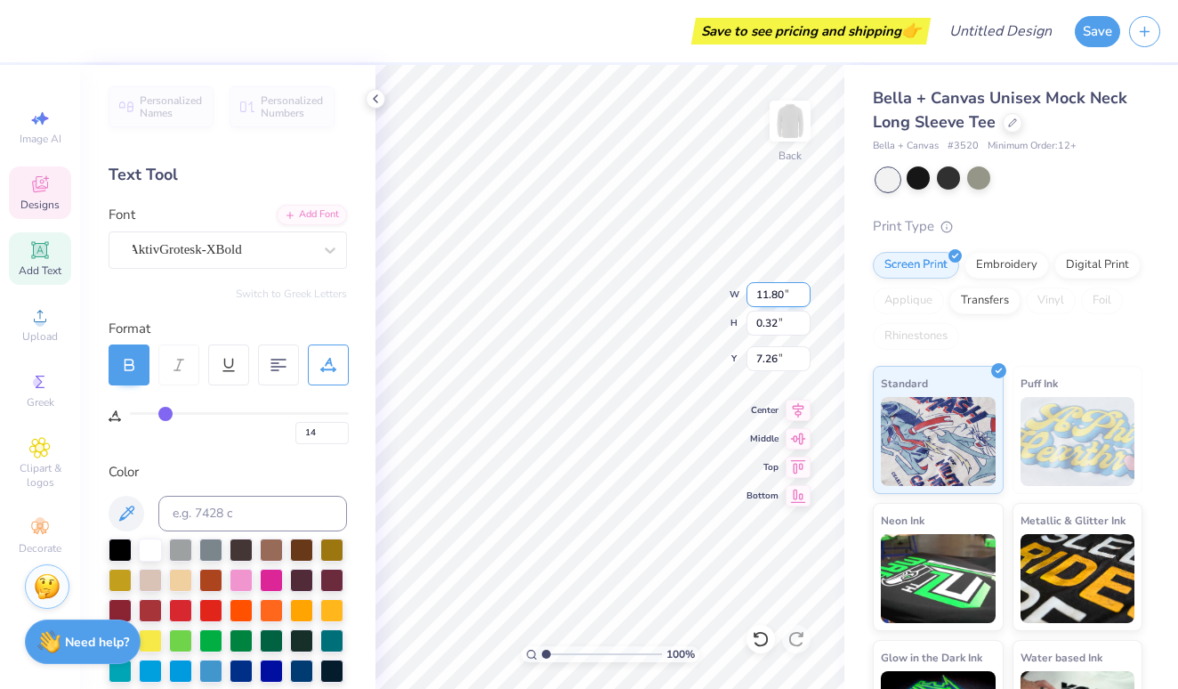
click at [780, 295] on input "11.80" at bounding box center [779, 294] width 64 height 25
type input "11.18"
type input "0.30"
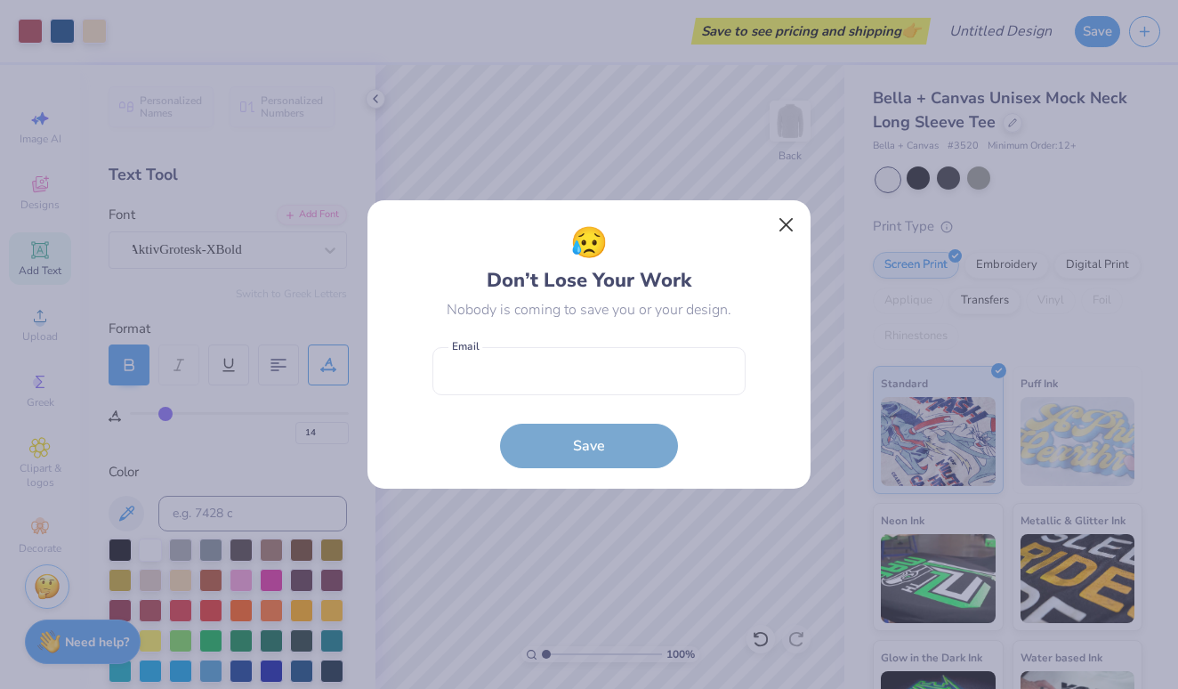
click at [788, 221] on button "Close" at bounding box center [787, 225] width 34 height 34
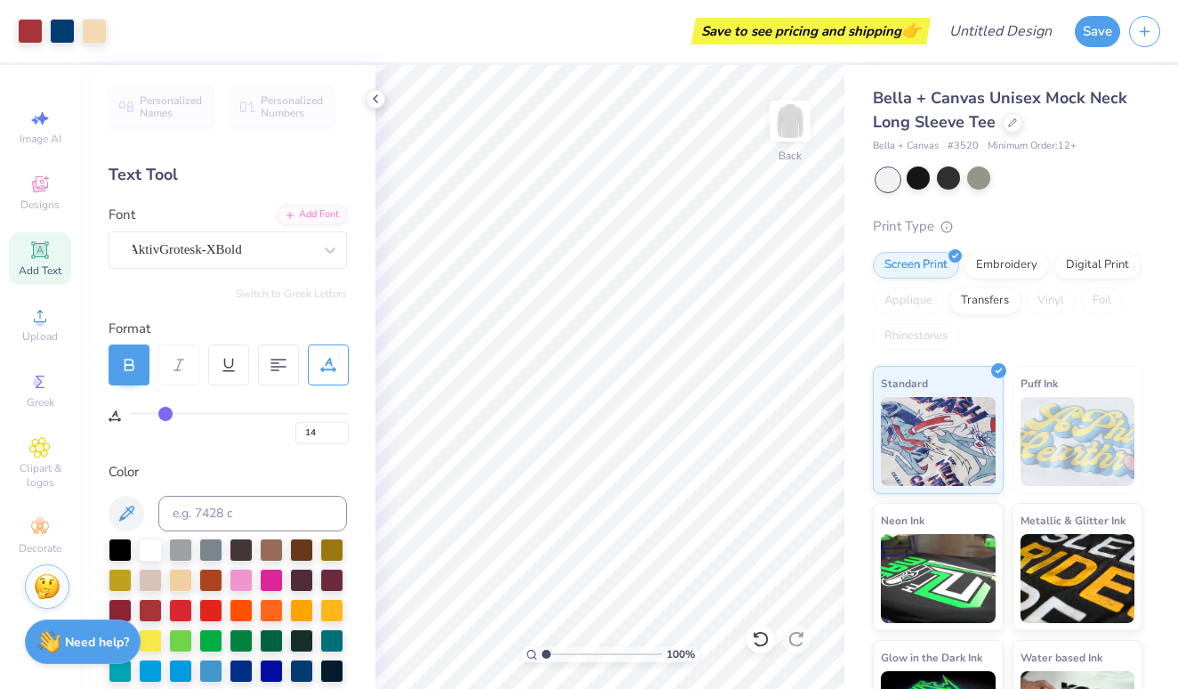
click at [632, 7] on div "Save to see pricing and shipping 👉" at bounding box center [521, 31] width 811 height 62
click at [621, 4] on div "Save to see pricing and shipping 👉" at bounding box center [521, 31] width 811 height 62
